Goal: Information Seeking & Learning: Learn about a topic

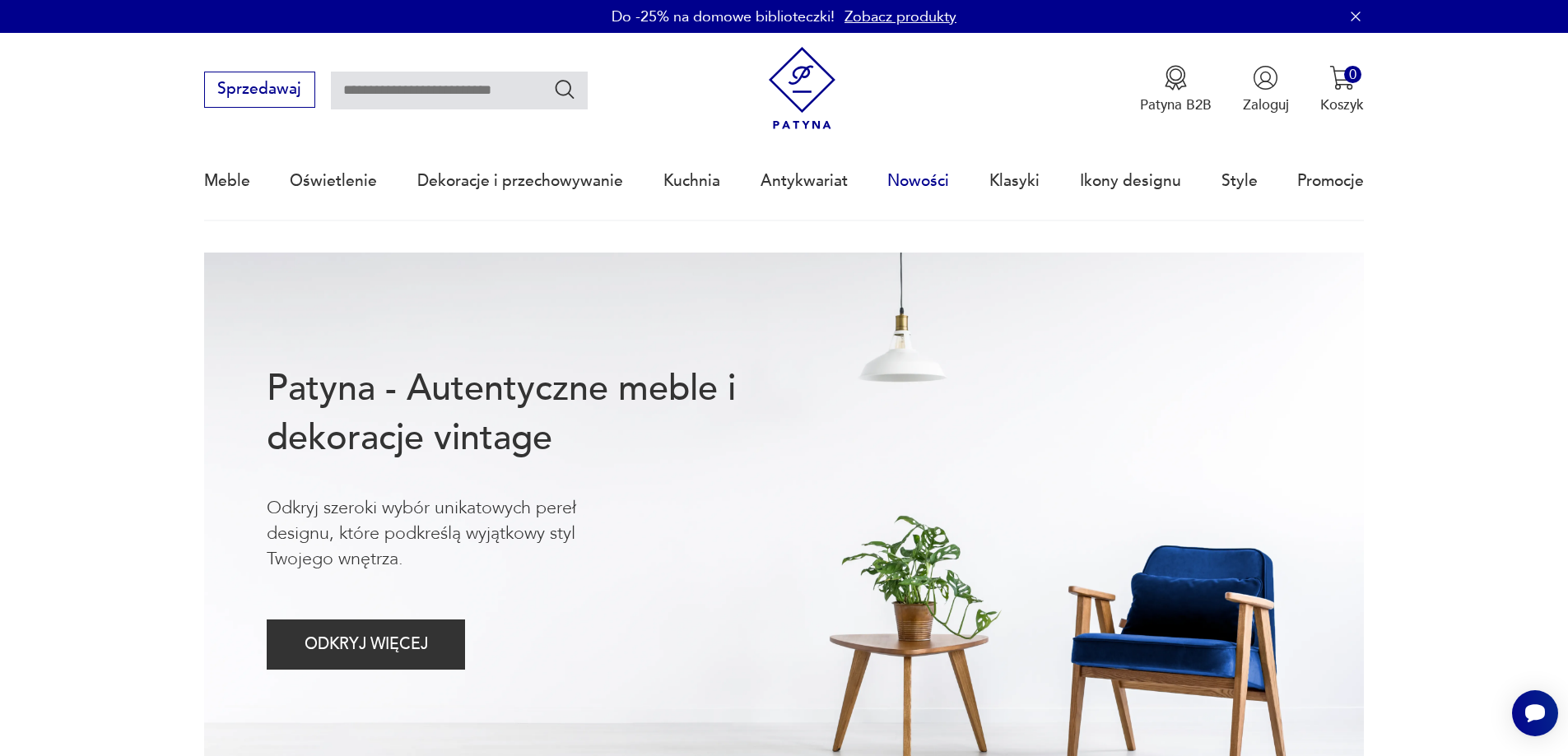
click at [923, 180] on link "Nowości" at bounding box center [918, 181] width 62 height 75
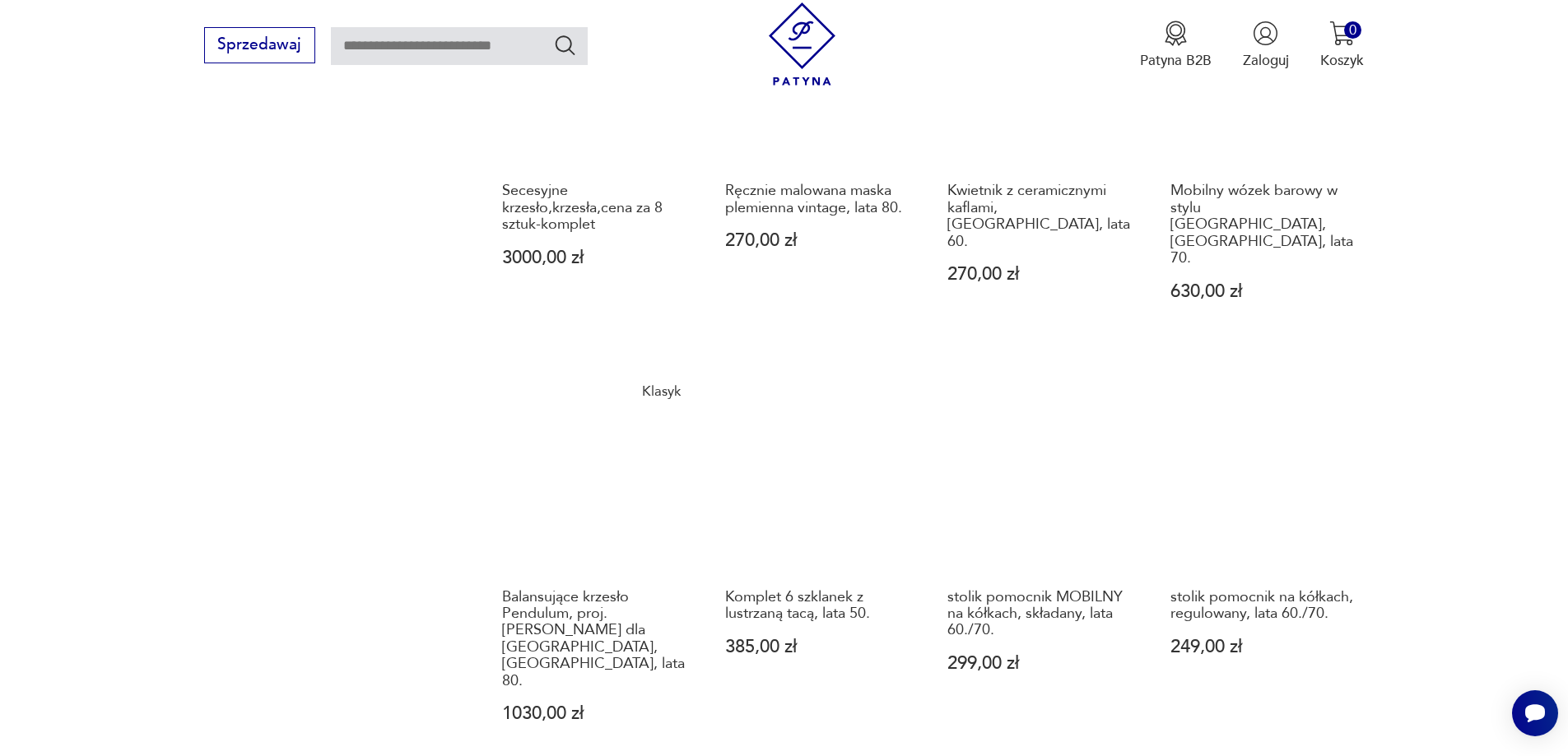
scroll to position [1512, 0]
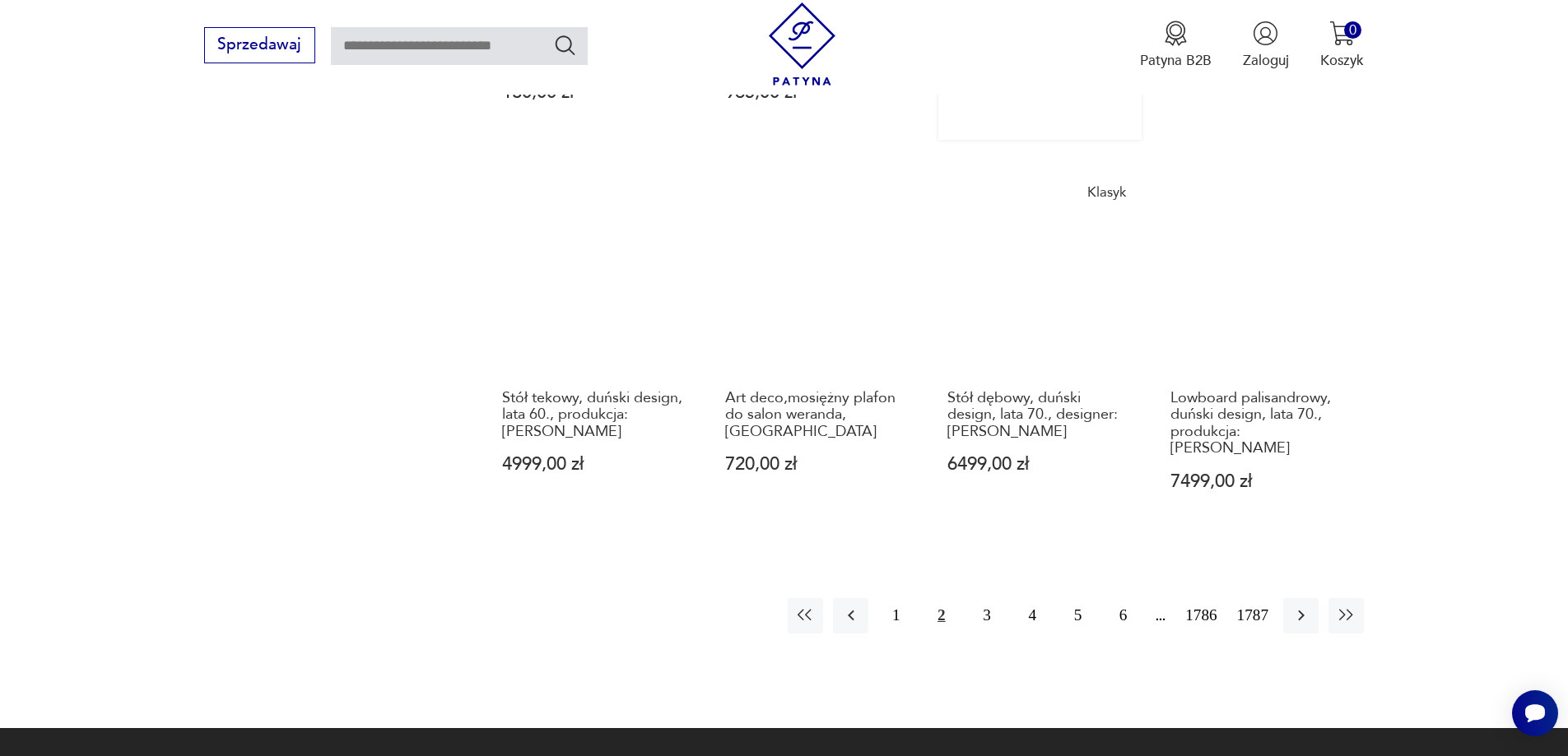
scroll to position [1678, 0]
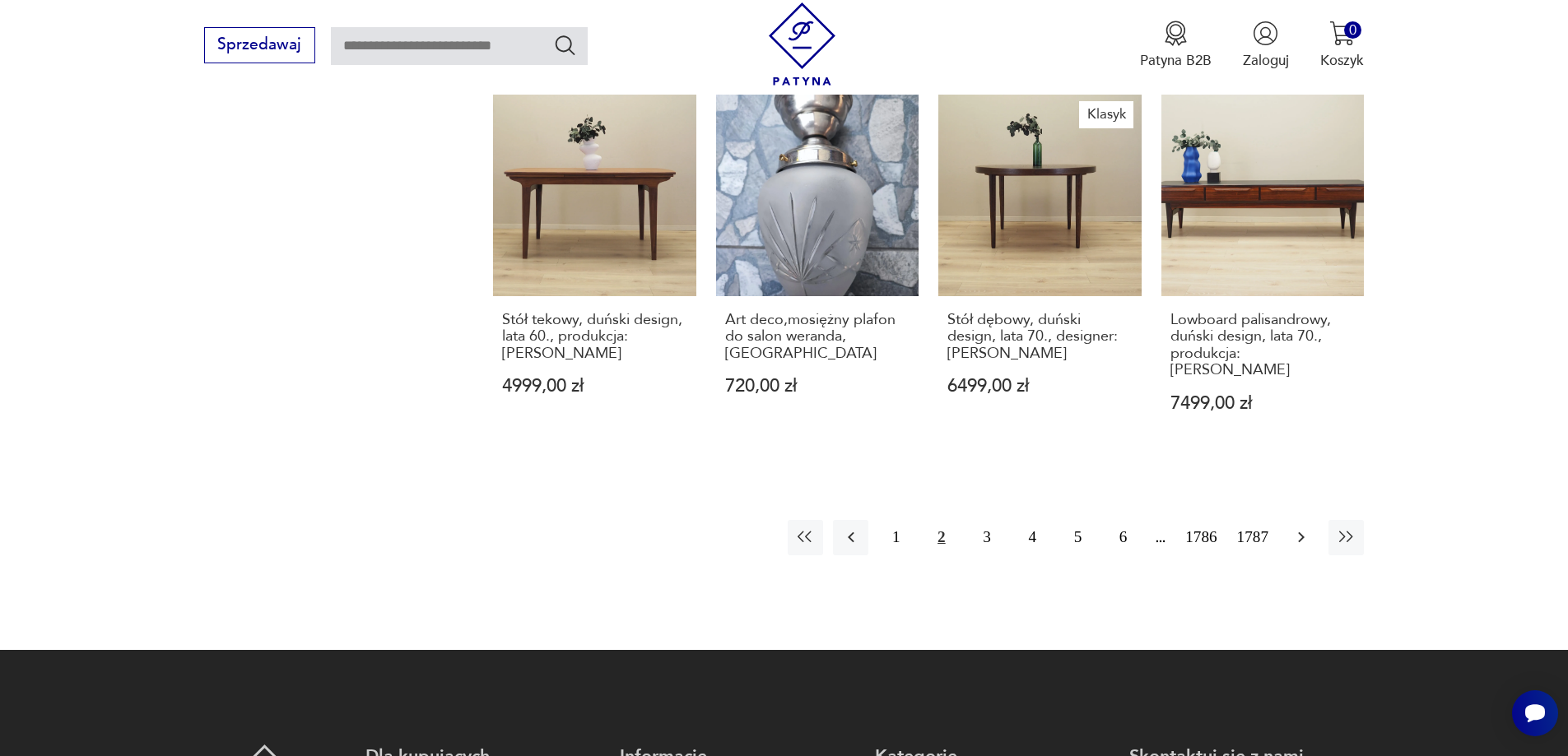
click at [1298, 527] on icon "button" at bounding box center [1301, 537] width 20 height 20
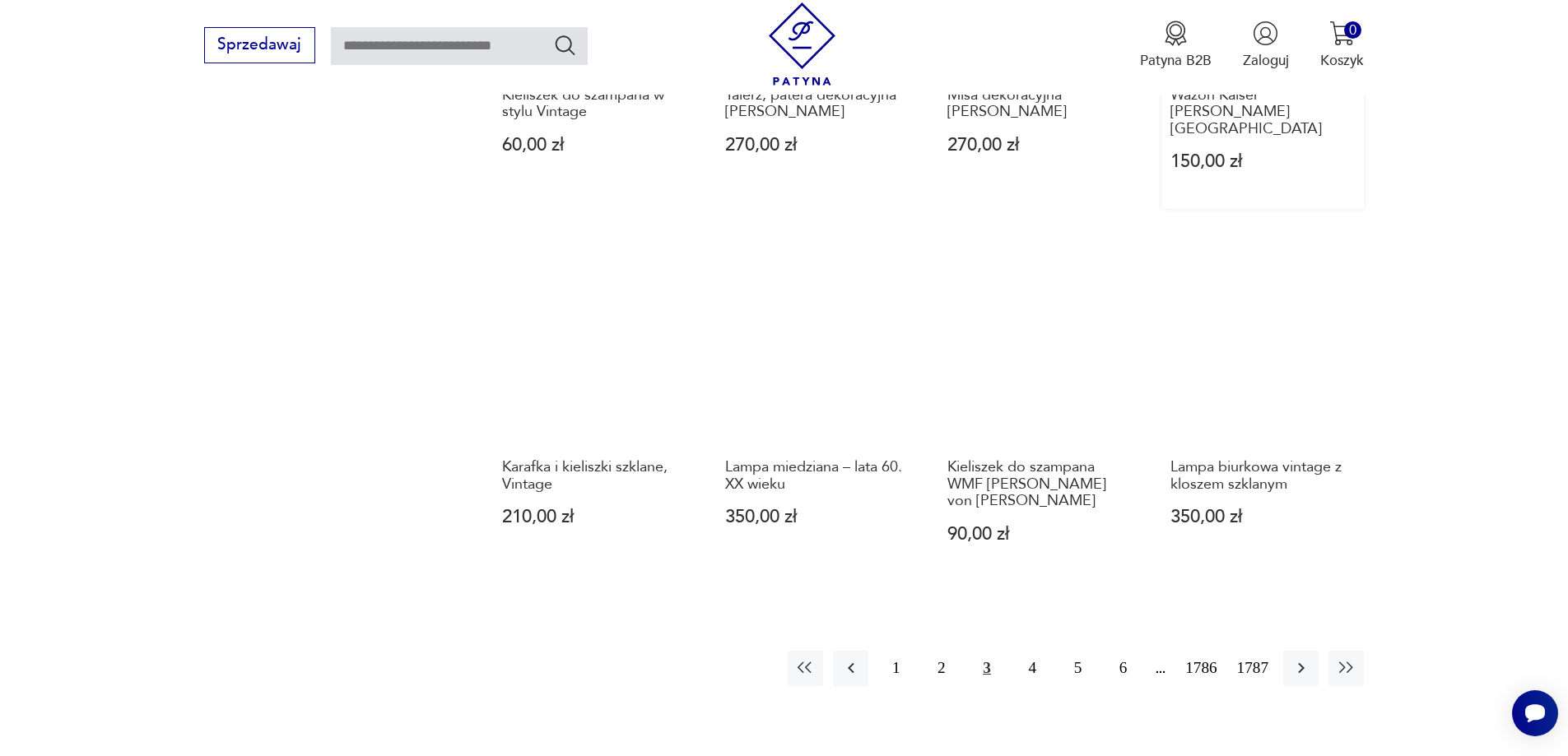
scroll to position [1514, 0]
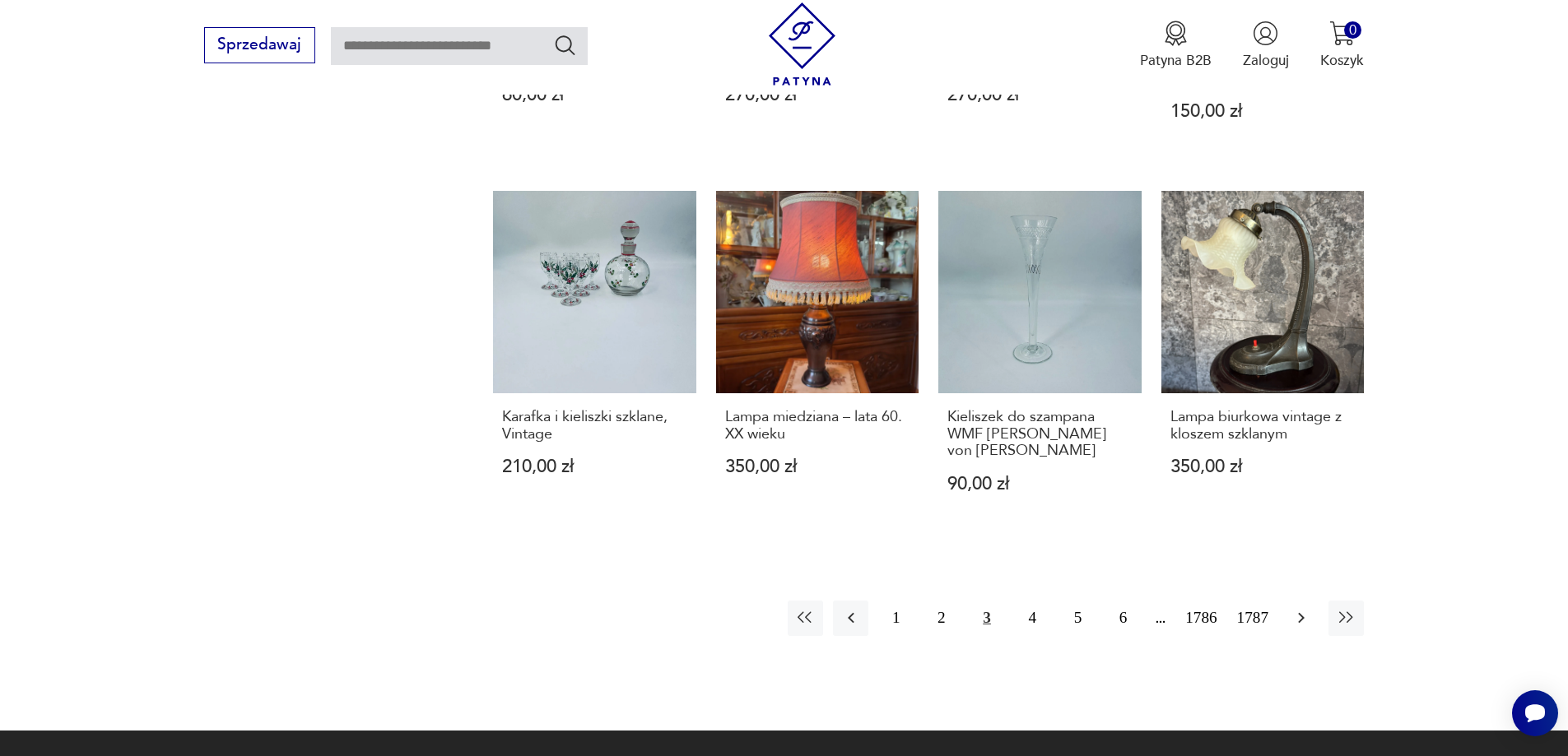
click at [1308, 608] on icon "button" at bounding box center [1301, 618] width 20 height 20
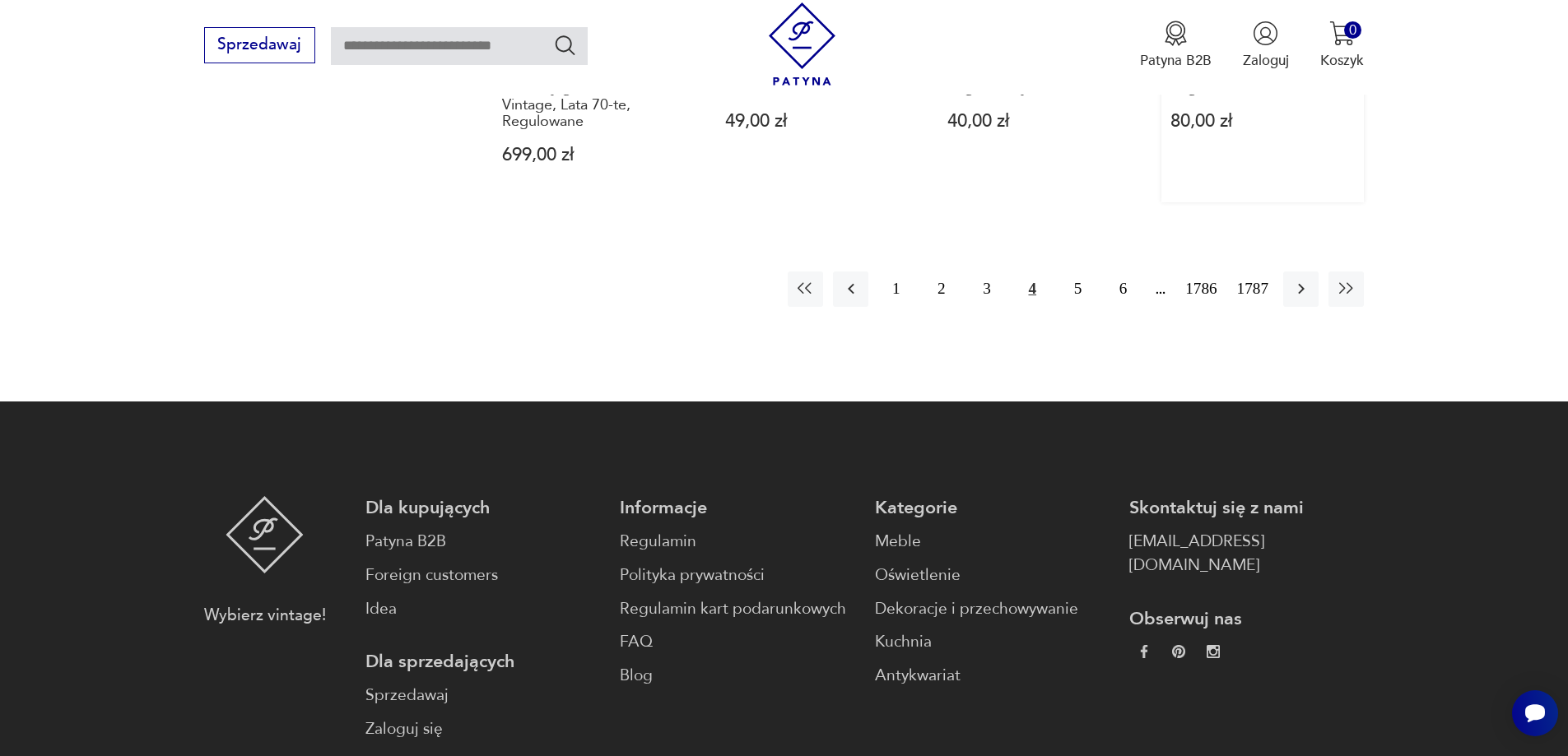
scroll to position [1514, 0]
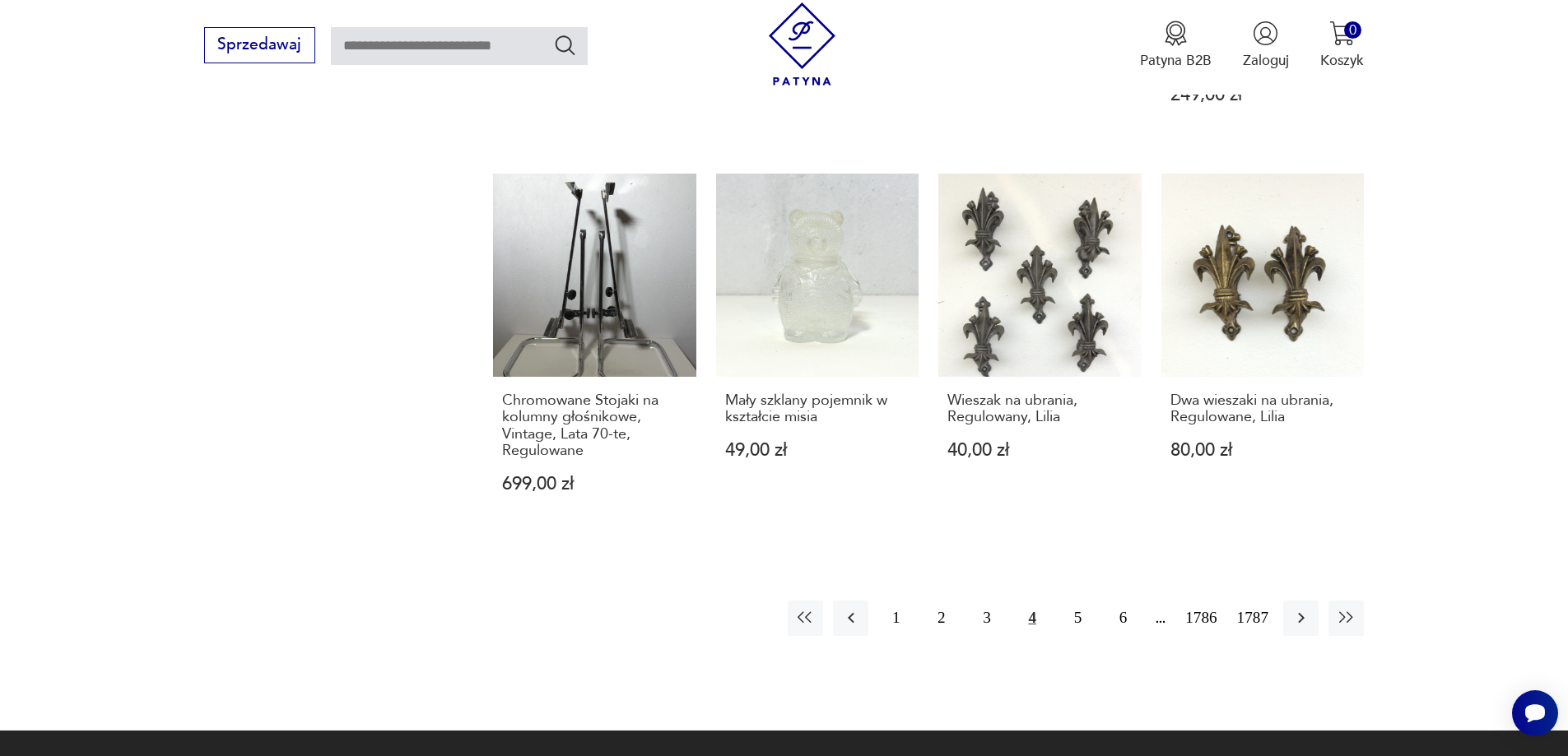
click at [450, 54] on input "text" at bounding box center [459, 45] width 257 height 38
type input "******"
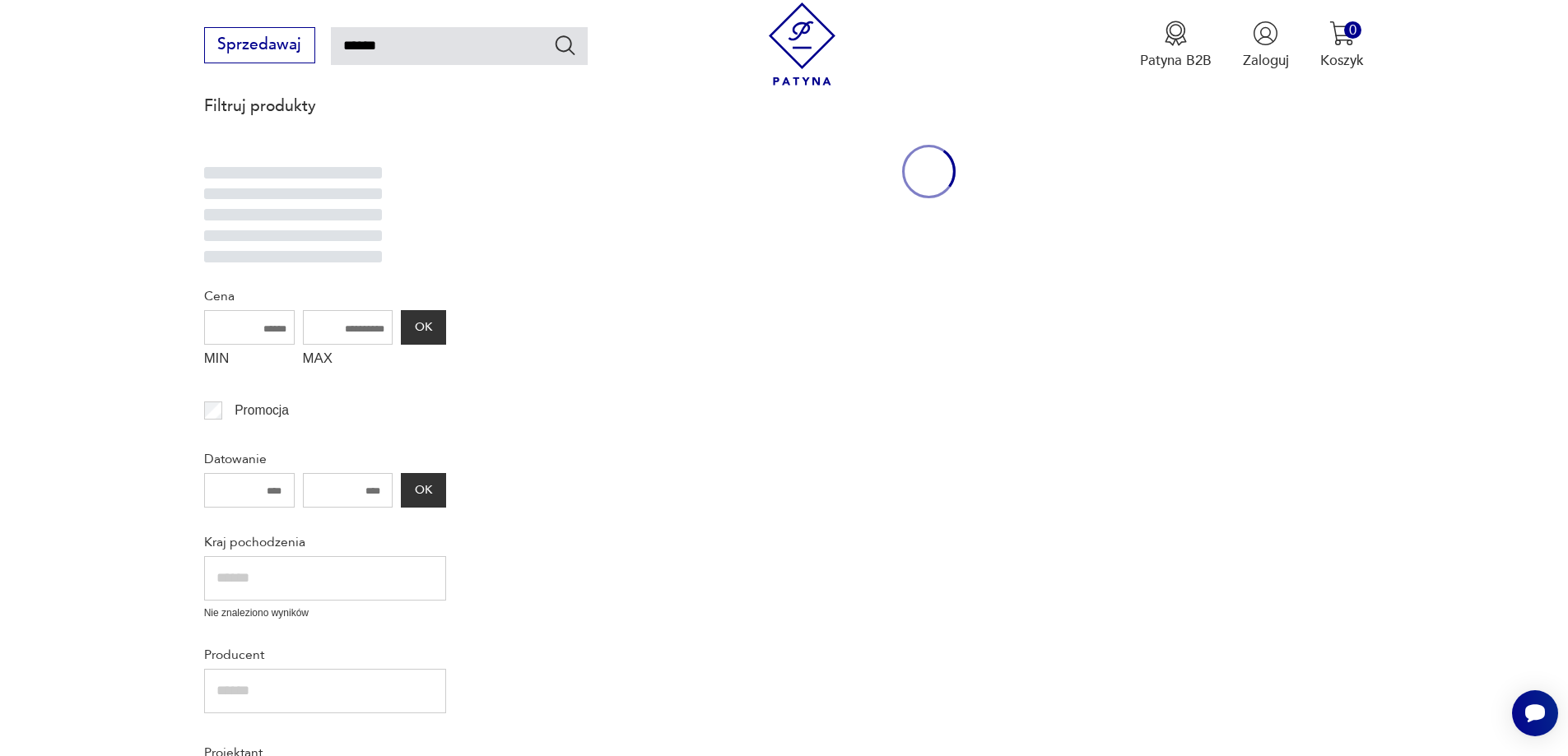
scroll to position [95, 0]
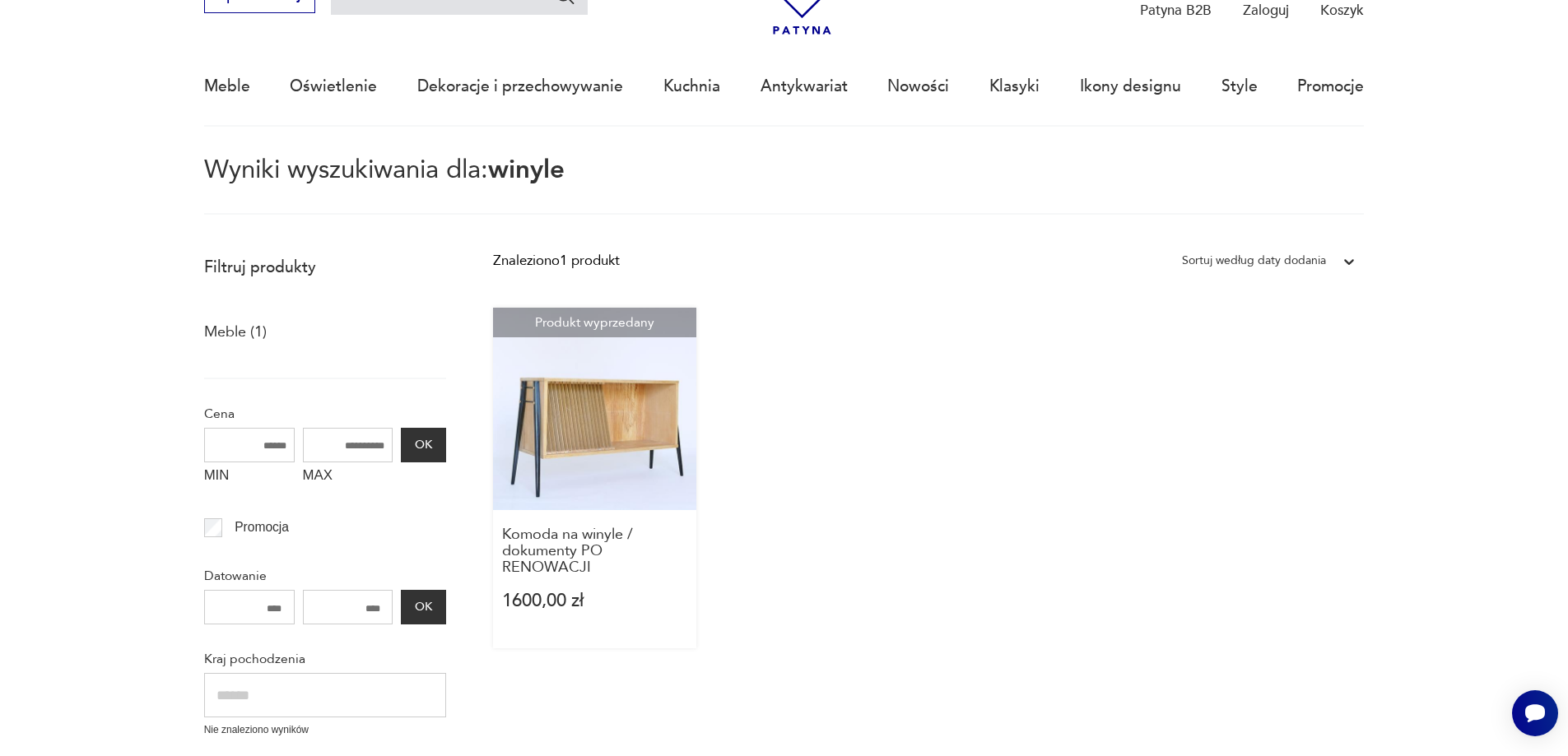
click at [621, 419] on link "Produkt wyprzedany Komoda na winyle / dokumenty PO RENOWACJI 1600,00 zł" at bounding box center [594, 478] width 203 height 341
